Goal: Complete application form

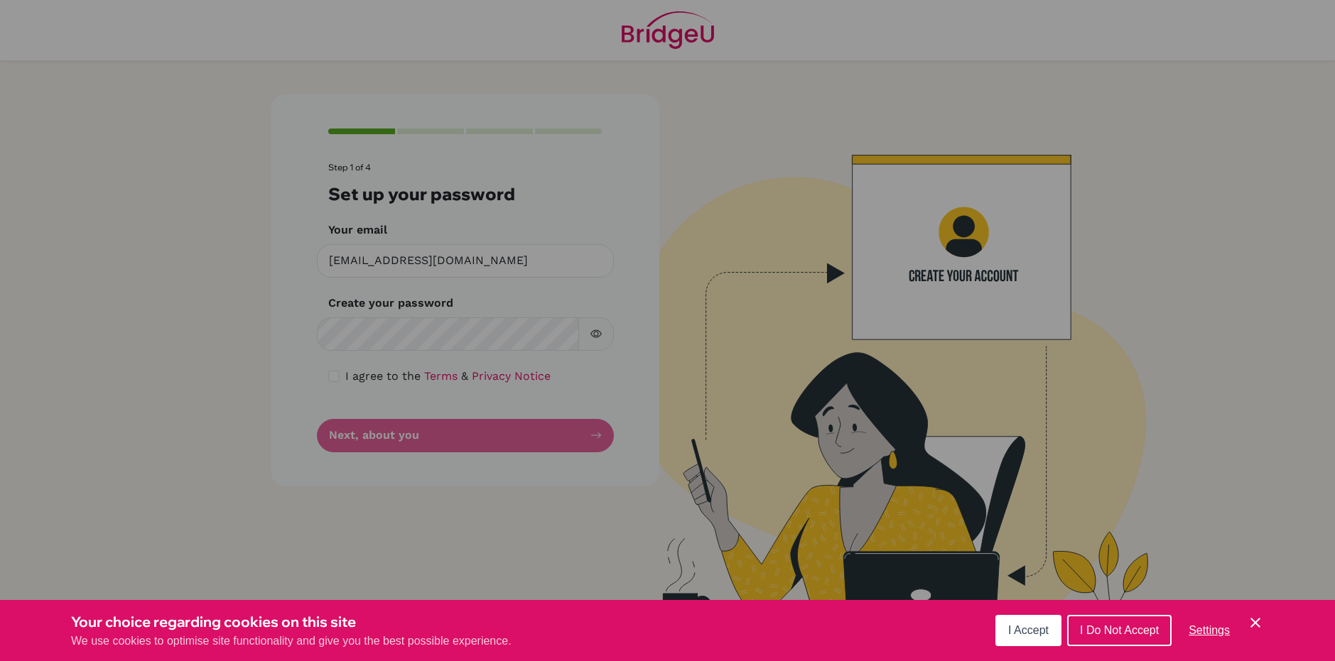
click at [1019, 631] on span "I Accept" at bounding box center [1028, 630] width 40 height 12
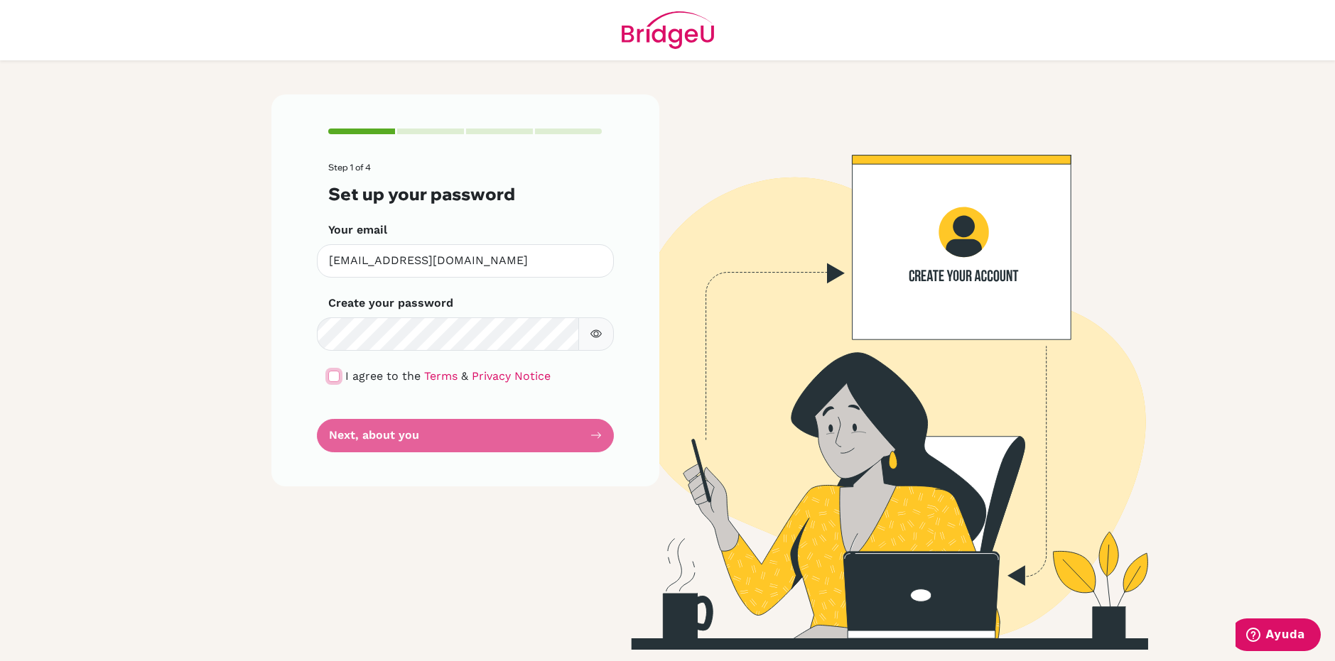
click at [335, 377] on input "checkbox" at bounding box center [333, 376] width 11 height 11
click at [407, 455] on div "Step 1 of 4 Set up your password Your email [EMAIL_ADDRESS][DOMAIN_NAME] Invali…" at bounding box center [465, 290] width 388 height 392
click at [433, 438] on button "Next, about you" at bounding box center [465, 435] width 297 height 33
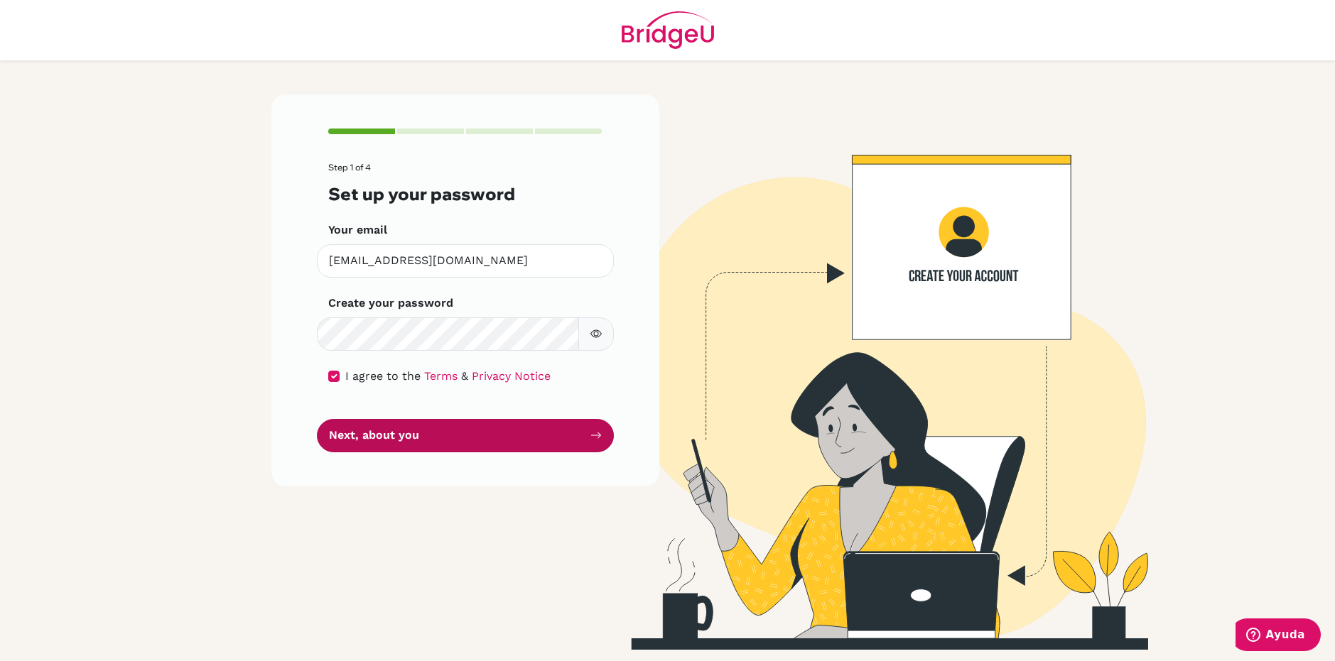
click at [433, 438] on button "Next, about you" at bounding box center [465, 435] width 297 height 33
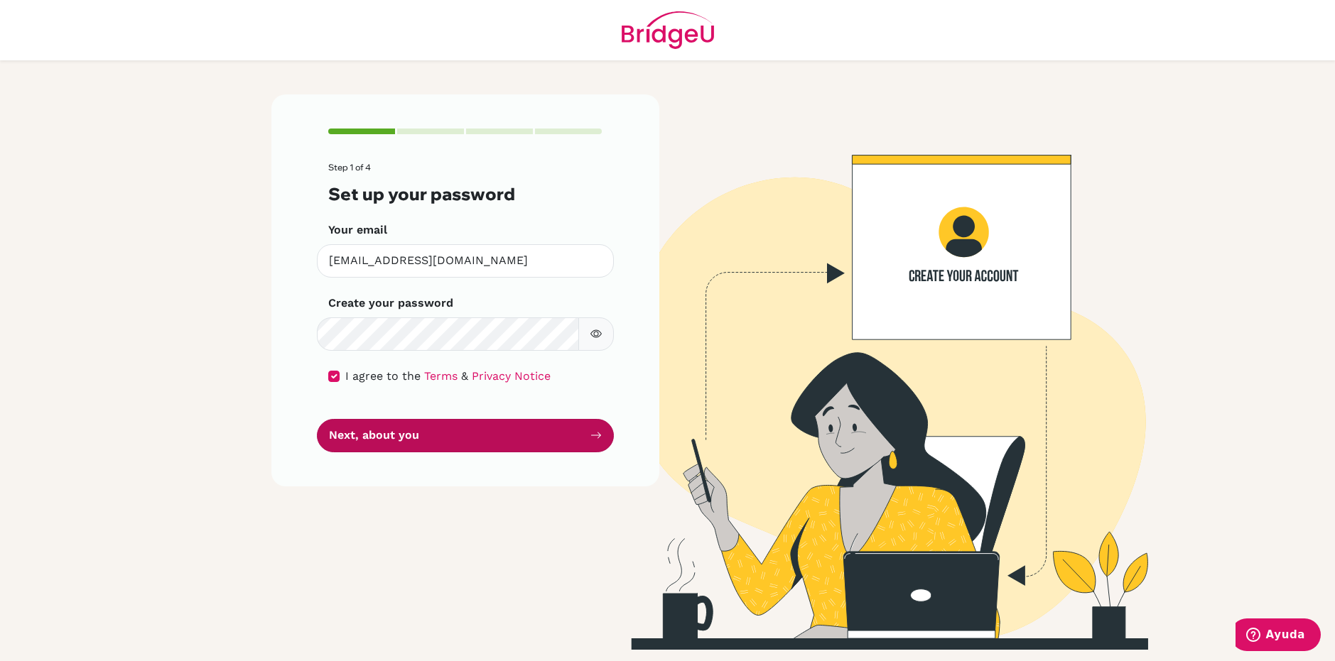
click at [433, 438] on button "Next, about you" at bounding box center [465, 435] width 297 height 33
click at [471, 443] on button "Next, about you" at bounding box center [465, 435] width 297 height 33
click at [465, 438] on button "Next, about you" at bounding box center [465, 435] width 297 height 33
click at [494, 428] on button "Next, about you" at bounding box center [465, 435] width 297 height 33
click at [496, 435] on button "Next, about you" at bounding box center [465, 435] width 297 height 33
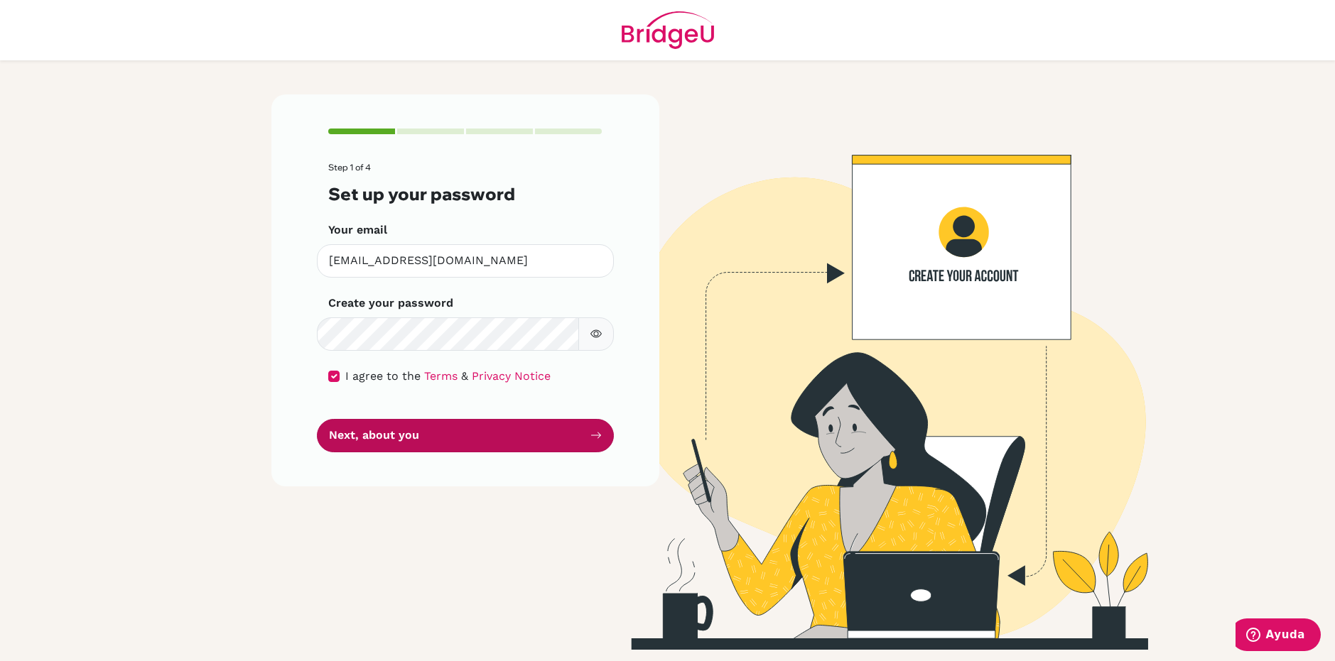
click at [502, 441] on button "Next, about you" at bounding box center [465, 435] width 297 height 33
click at [512, 439] on button "Next, about you" at bounding box center [465, 435] width 297 height 33
click at [534, 446] on button "Next, about you" at bounding box center [465, 435] width 297 height 33
click at [543, 435] on button "Next, about you" at bounding box center [465, 435] width 297 height 33
click at [545, 435] on button "Next, about you" at bounding box center [465, 435] width 297 height 33
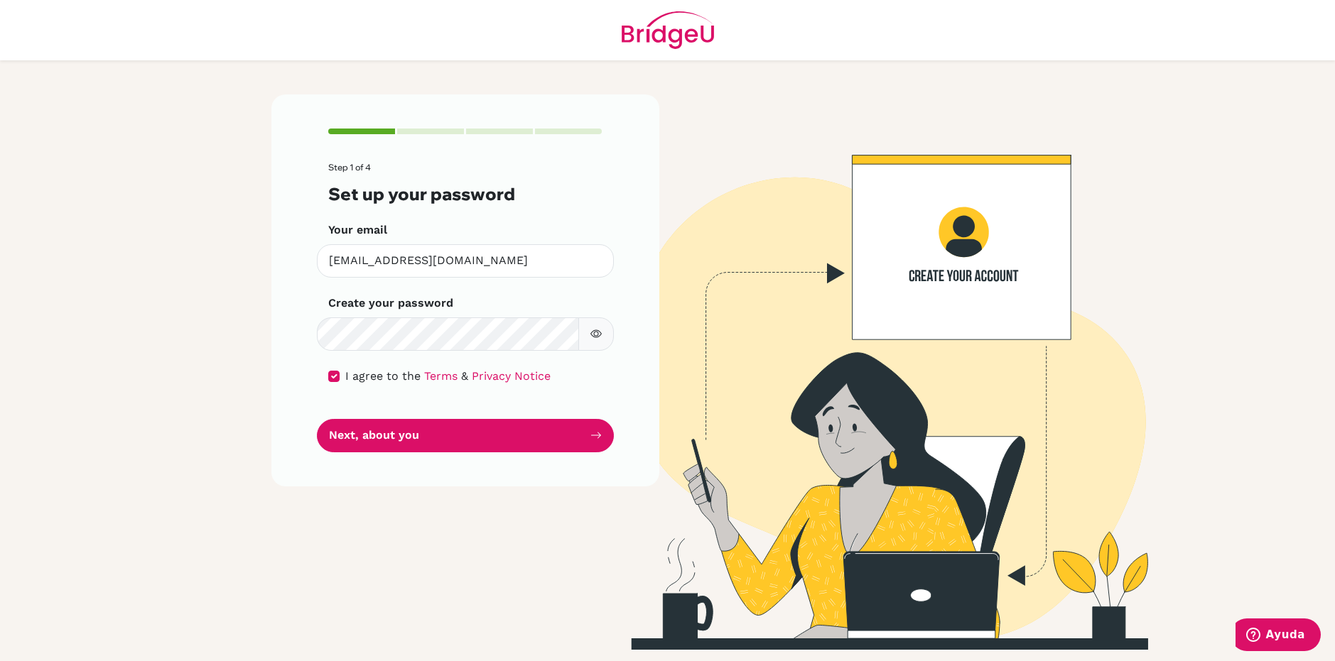
click at [622, 328] on div "Step 1 of 4 Set up your password Your email alperez@notredame.edu.ni Invalid em…" at bounding box center [465, 290] width 388 height 392
click at [603, 337] on button "button" at bounding box center [596, 334] width 36 height 33
click at [596, 336] on icon "button" at bounding box center [595, 333] width 11 height 11
click at [525, 435] on button "Next, about you" at bounding box center [465, 435] width 297 height 33
click at [519, 435] on button "Next, about you" at bounding box center [465, 435] width 297 height 33
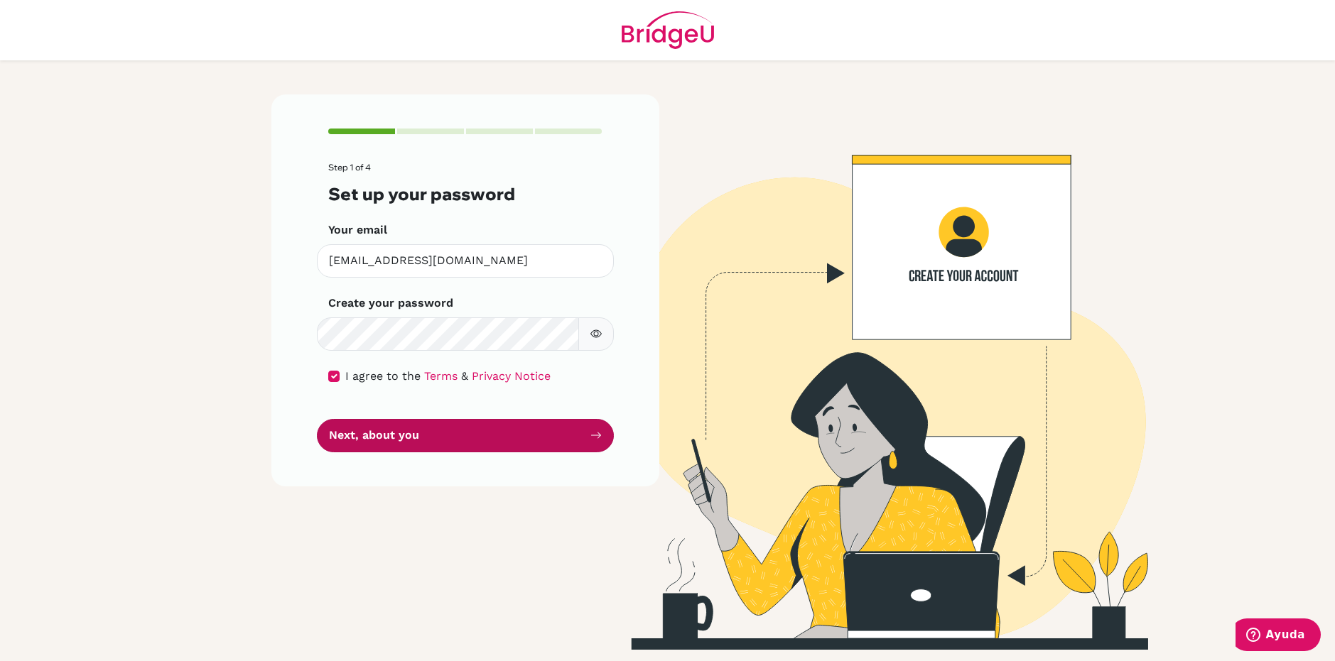
click at [558, 440] on button "Next, about you" at bounding box center [465, 435] width 297 height 33
click at [549, 440] on button "Next, about you" at bounding box center [465, 435] width 297 height 33
click at [553, 444] on button "Next, about you" at bounding box center [465, 435] width 297 height 33
click at [547, 443] on button "Next, about you" at bounding box center [465, 435] width 297 height 33
click at [543, 438] on button "Next, about you" at bounding box center [465, 435] width 297 height 33
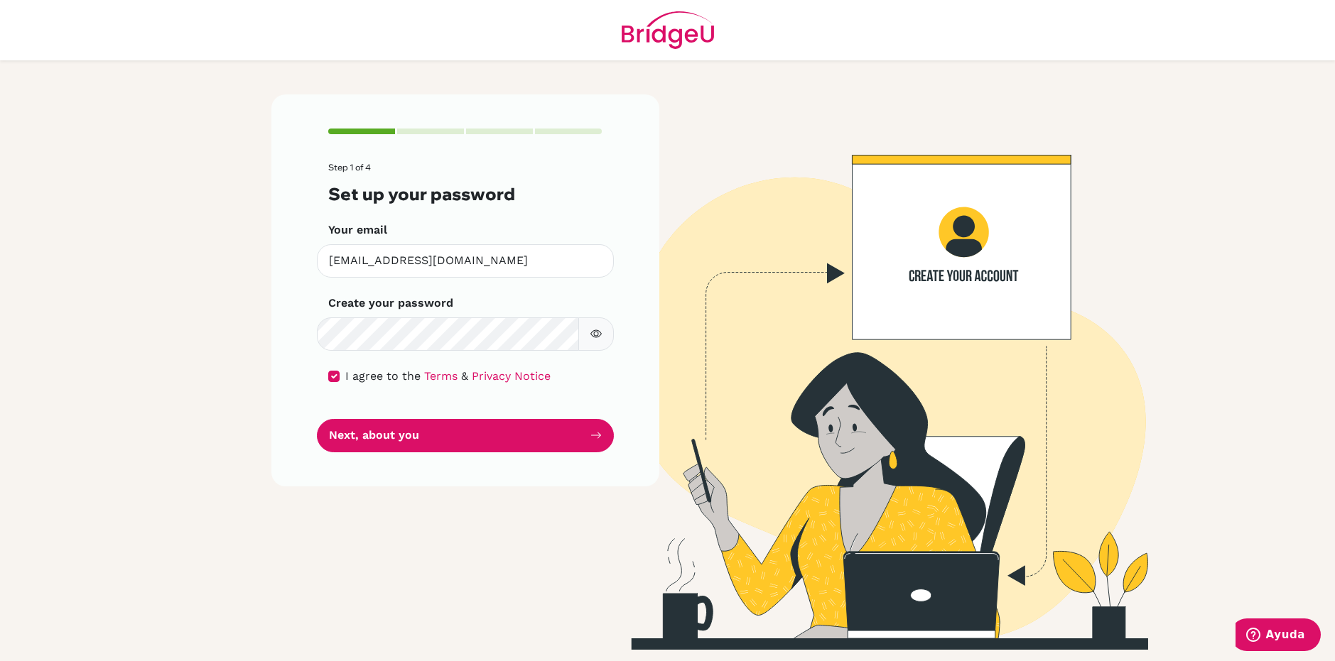
click at [531, 474] on div "Step 1 of 4 Set up your password Your email alperez@notredame.edu.ni Invalid em…" at bounding box center [465, 290] width 388 height 392
click at [547, 450] on button "Next, about you" at bounding box center [465, 435] width 297 height 33
click at [550, 451] on button "Next, about you" at bounding box center [465, 435] width 297 height 33
click at [384, 452] on button "Next, about you" at bounding box center [465, 435] width 297 height 33
click at [394, 433] on button "Next, about you" at bounding box center [465, 435] width 297 height 33
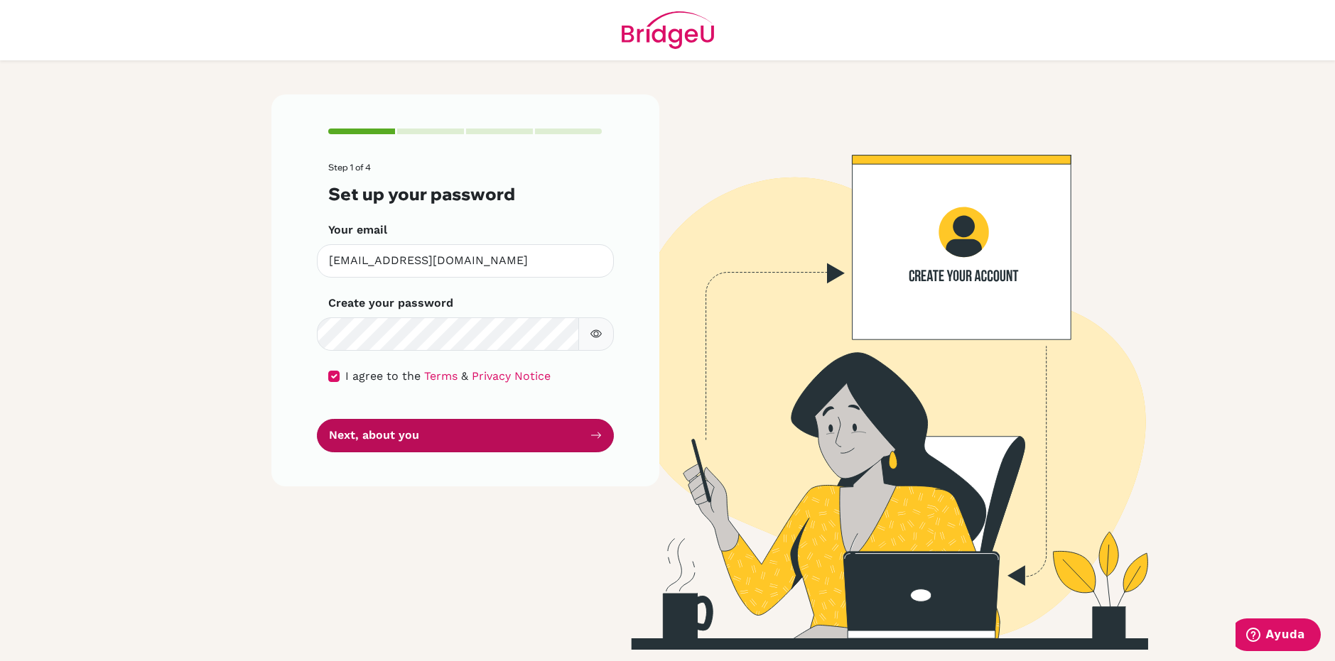
click at [389, 440] on button "Next, about you" at bounding box center [465, 435] width 297 height 33
click at [353, 464] on div "Step 1 of 4 Set up your password Your email alperez@notredame.edu.ni Invalid em…" at bounding box center [465, 290] width 388 height 392
click at [367, 446] on button "Next, about you" at bounding box center [465, 435] width 297 height 33
click at [367, 470] on div "Step 1 of 4 Set up your password Your email alperez@notredame.edu.ni Invalid em…" at bounding box center [465, 290] width 388 height 392
click at [368, 452] on button "Next, about you" at bounding box center [465, 435] width 297 height 33
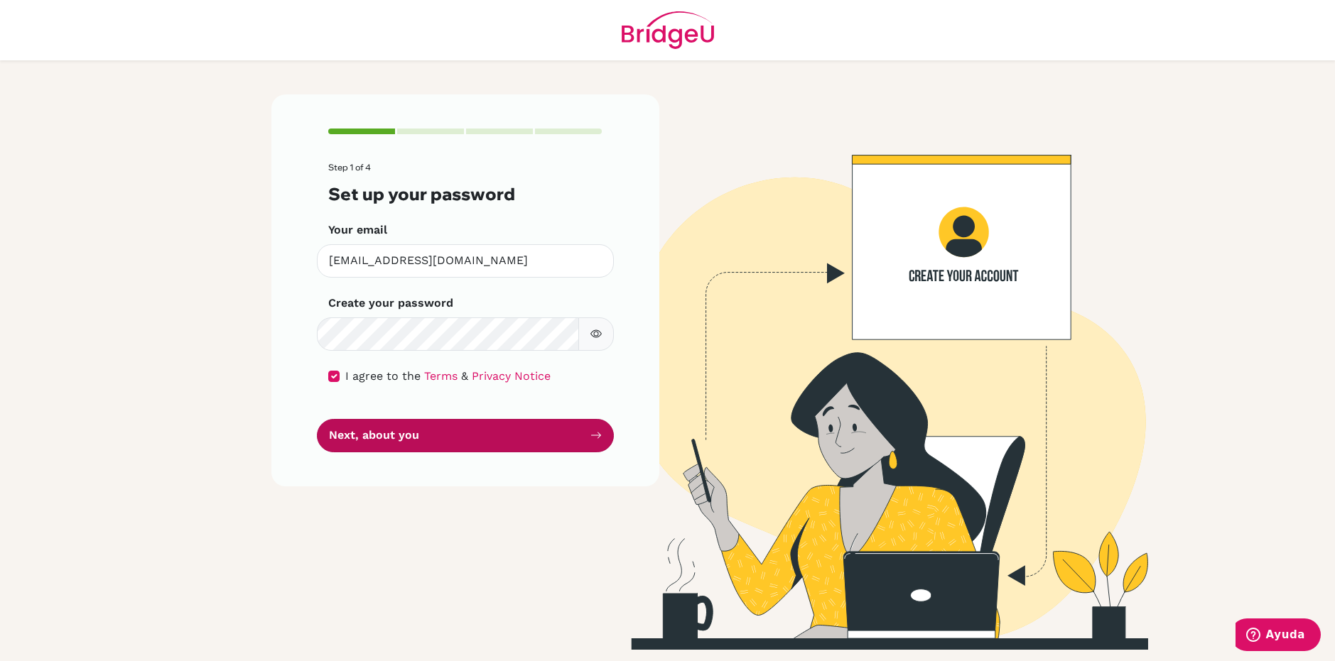
click at [376, 441] on button "Next, about you" at bounding box center [465, 435] width 297 height 33
click at [400, 426] on button "Next, about you" at bounding box center [465, 435] width 297 height 33
click at [401, 430] on button "Next, about you" at bounding box center [465, 435] width 297 height 33
click at [395, 447] on button "Next, about you" at bounding box center [465, 435] width 297 height 33
click at [392, 462] on div "Step 1 of 4 Set up your password Your email alperez@notredame.edu.ni Invalid em…" at bounding box center [465, 290] width 388 height 392
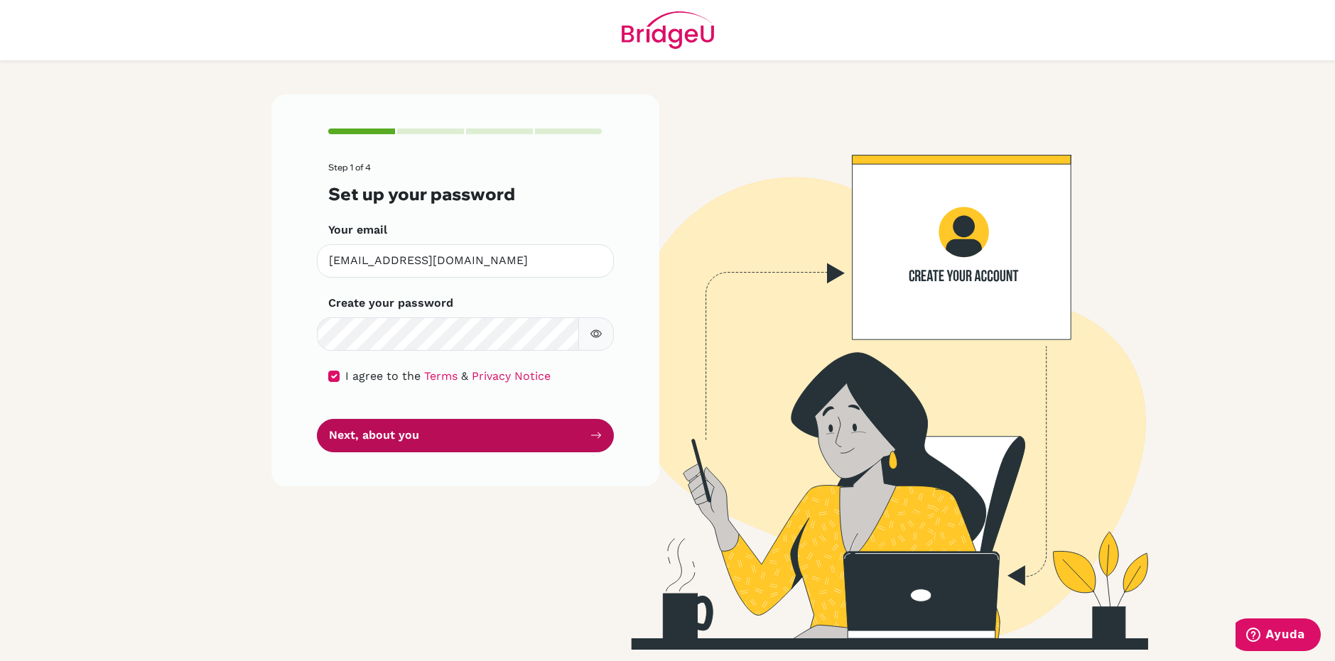
click at [392, 450] on button "Next, about you" at bounding box center [465, 435] width 297 height 33
click at [401, 461] on div "Step 1 of 4 Set up your password Your email alperez@notredame.edu.ni Invalid em…" at bounding box center [465, 290] width 388 height 392
click at [335, 371] on input "checkbox" at bounding box center [333, 376] width 11 height 11
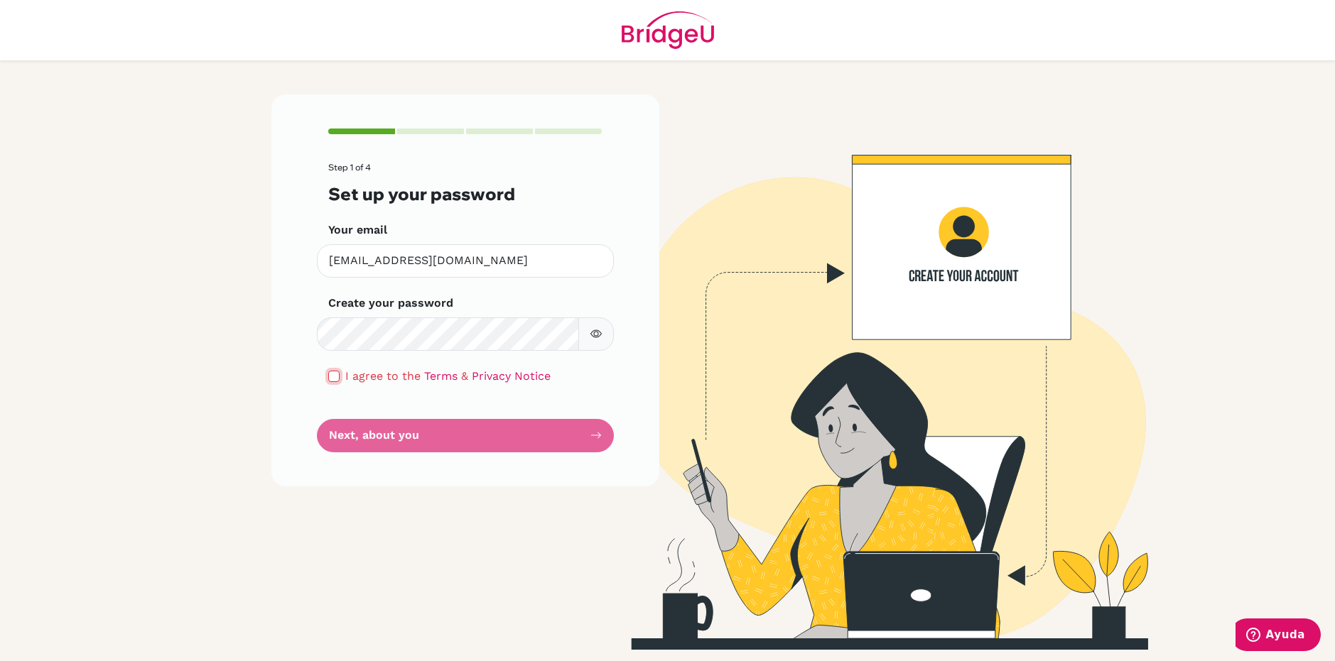
click at [332, 381] on input "checkbox" at bounding box center [333, 376] width 11 height 11
checkbox input "true"
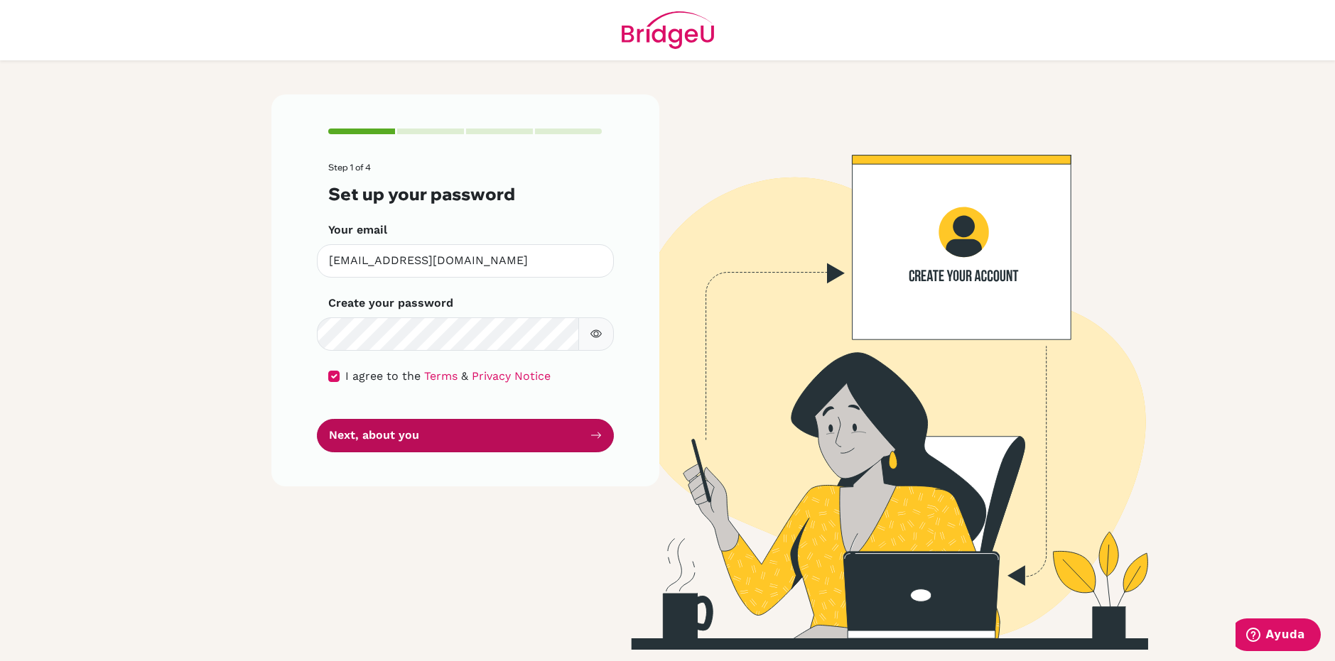
click at [349, 430] on button "Next, about you" at bounding box center [465, 435] width 297 height 33
click at [408, 438] on button "Next, about you" at bounding box center [465, 435] width 297 height 33
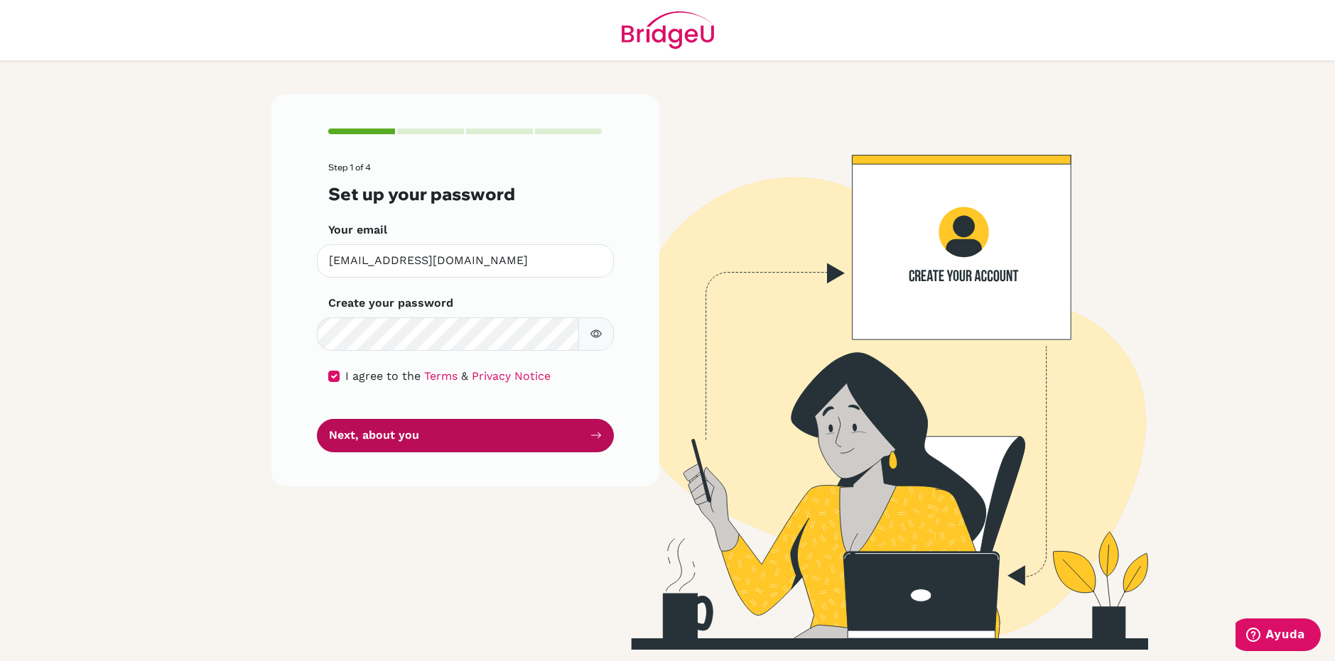
click at [408, 438] on button "Next, about you" at bounding box center [465, 435] width 297 height 33
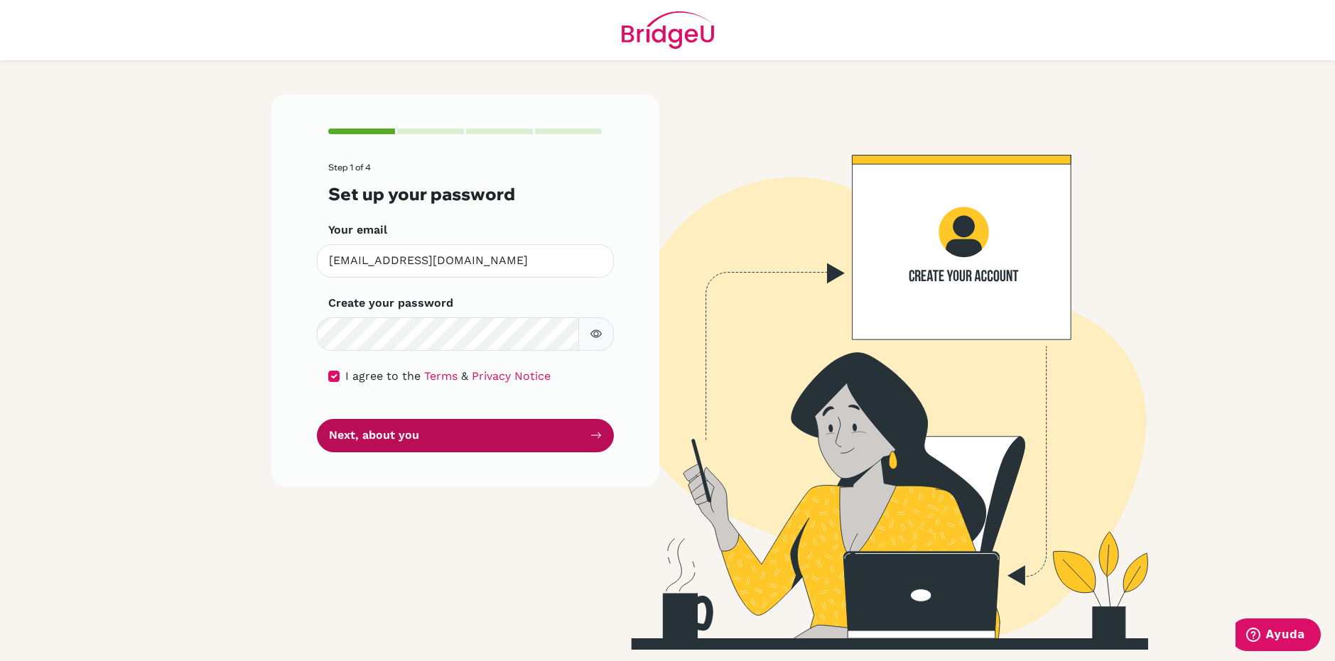
click at [408, 438] on button "Next, about you" at bounding box center [465, 435] width 297 height 33
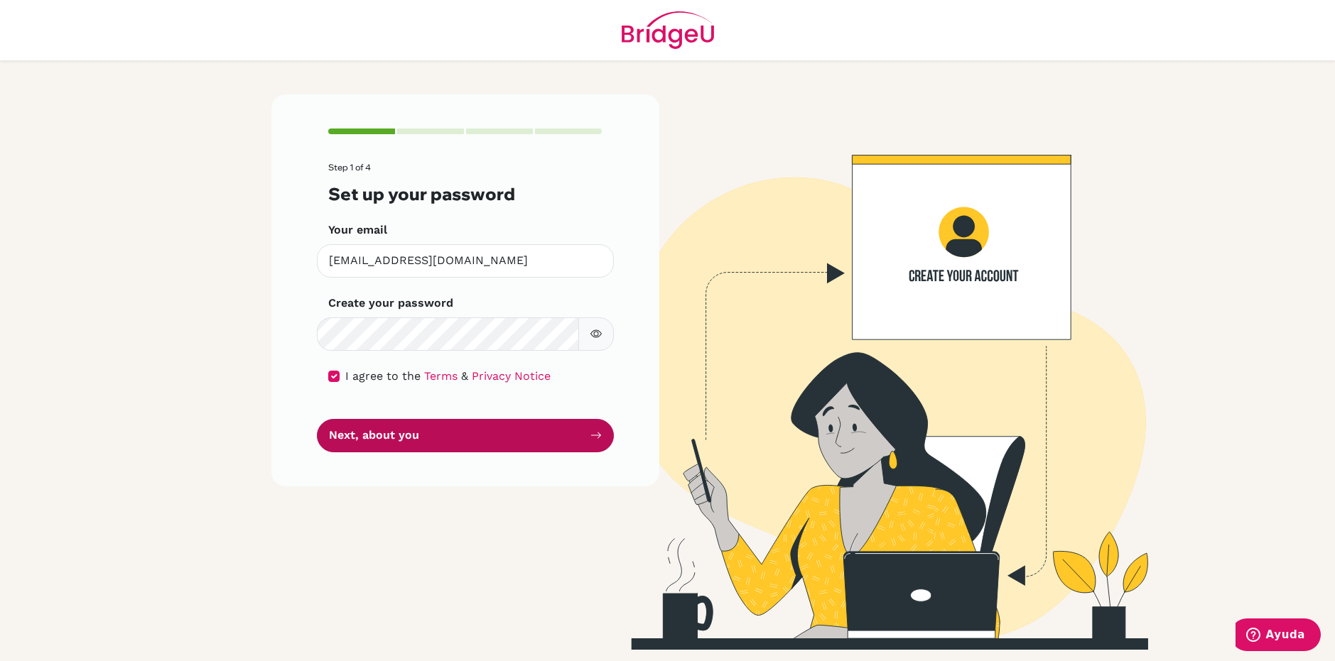
click at [408, 438] on button "Next, about you" at bounding box center [465, 435] width 297 height 33
click at [398, 432] on button "Next, about you" at bounding box center [465, 435] width 297 height 33
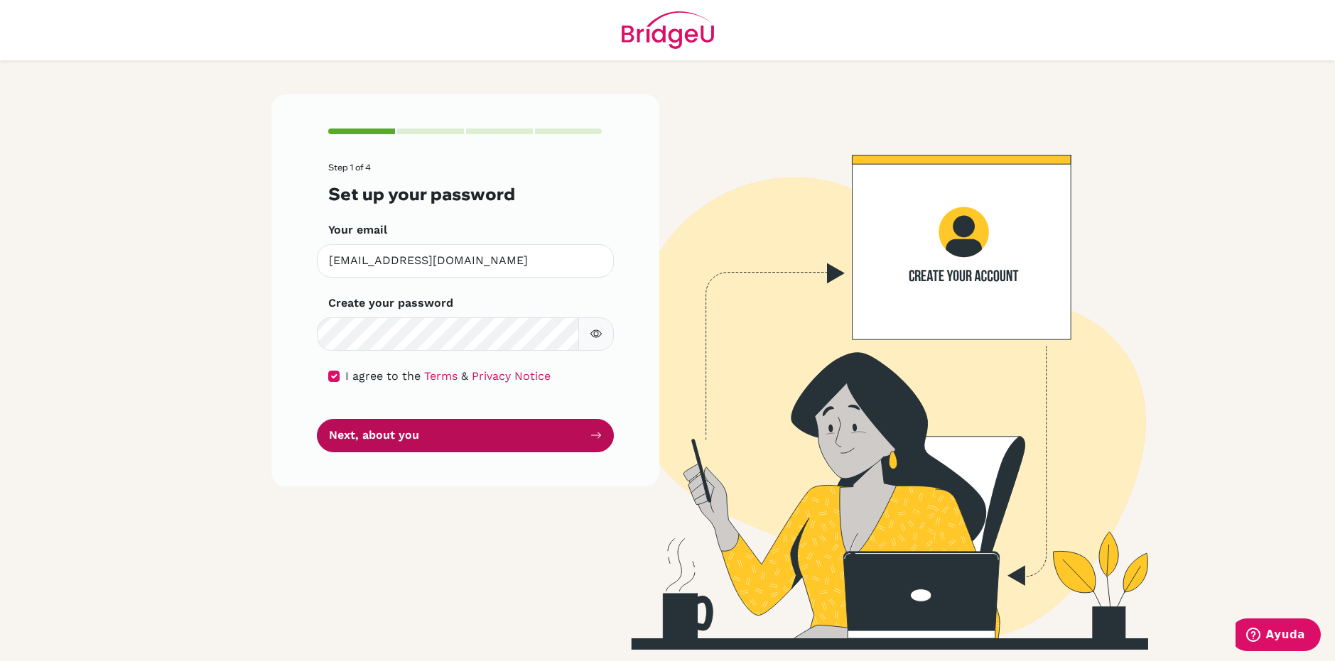
click at [400, 433] on button "Next, about you" at bounding box center [465, 435] width 297 height 33
click at [401, 442] on button "Next, about you" at bounding box center [465, 435] width 297 height 33
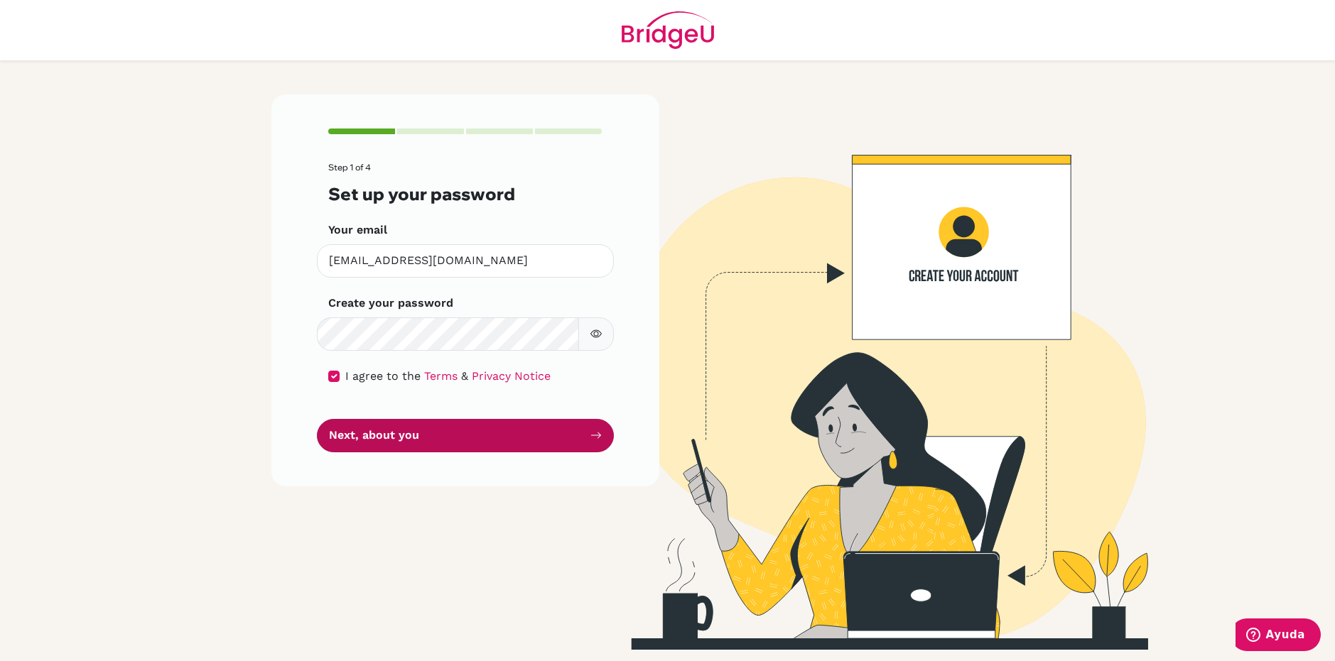
drag, startPoint x: 389, startPoint y: 440, endPoint x: 400, endPoint y: 442, distance: 11.5
click at [400, 442] on button "Next, about you" at bounding box center [465, 435] width 297 height 33
click at [526, 444] on button "Next, about you" at bounding box center [465, 435] width 297 height 33
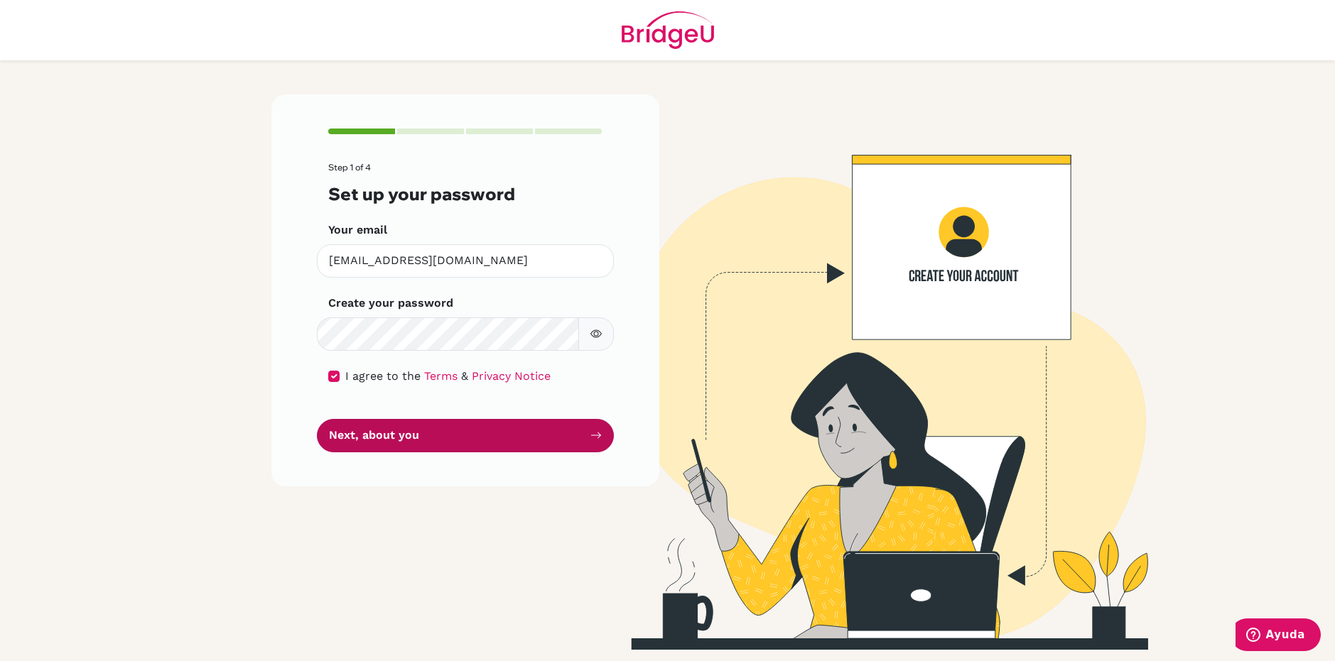
click at [526, 444] on button "Next, about you" at bounding box center [465, 435] width 297 height 33
click at [653, 306] on div "Step 1 of 4 Set up your password Your email alperez@notredame.edu.ni Invalid em…" at bounding box center [465, 290] width 388 height 392
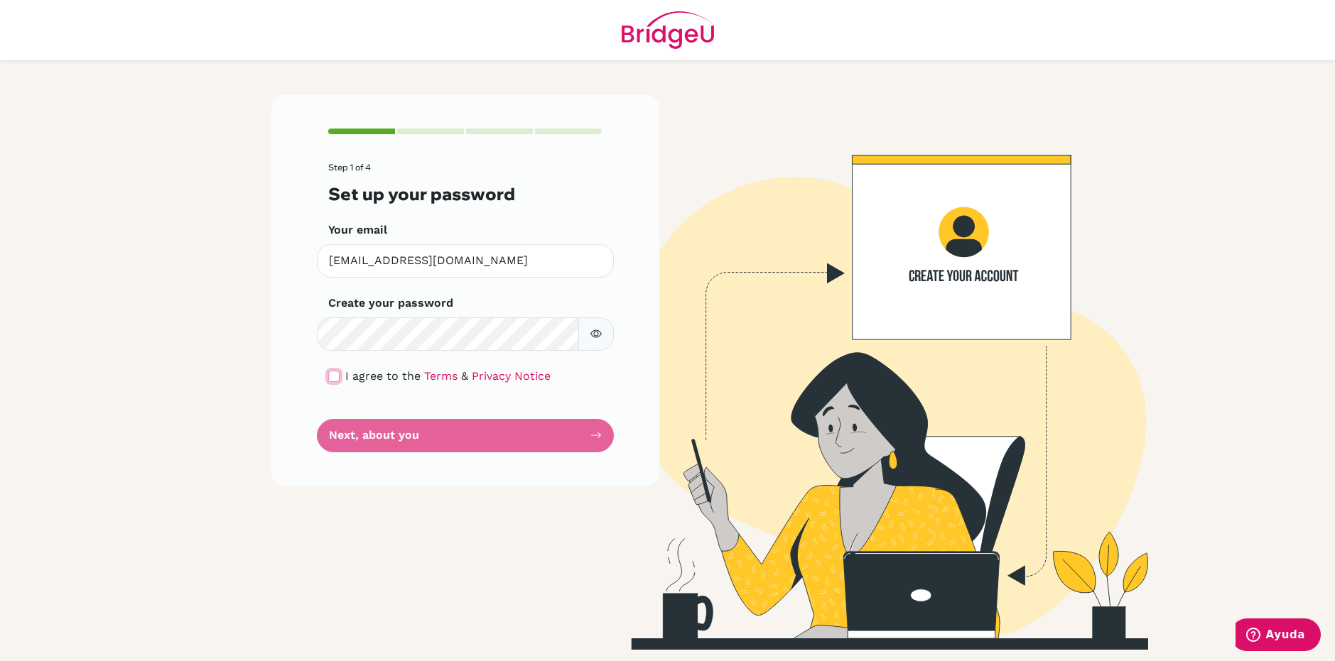
click at [332, 378] on input "checkbox" at bounding box center [333, 376] width 11 height 11
checkbox input "true"
click at [368, 435] on button "Next, about you" at bounding box center [465, 435] width 297 height 33
